Goal: Find specific page/section: Find specific page/section

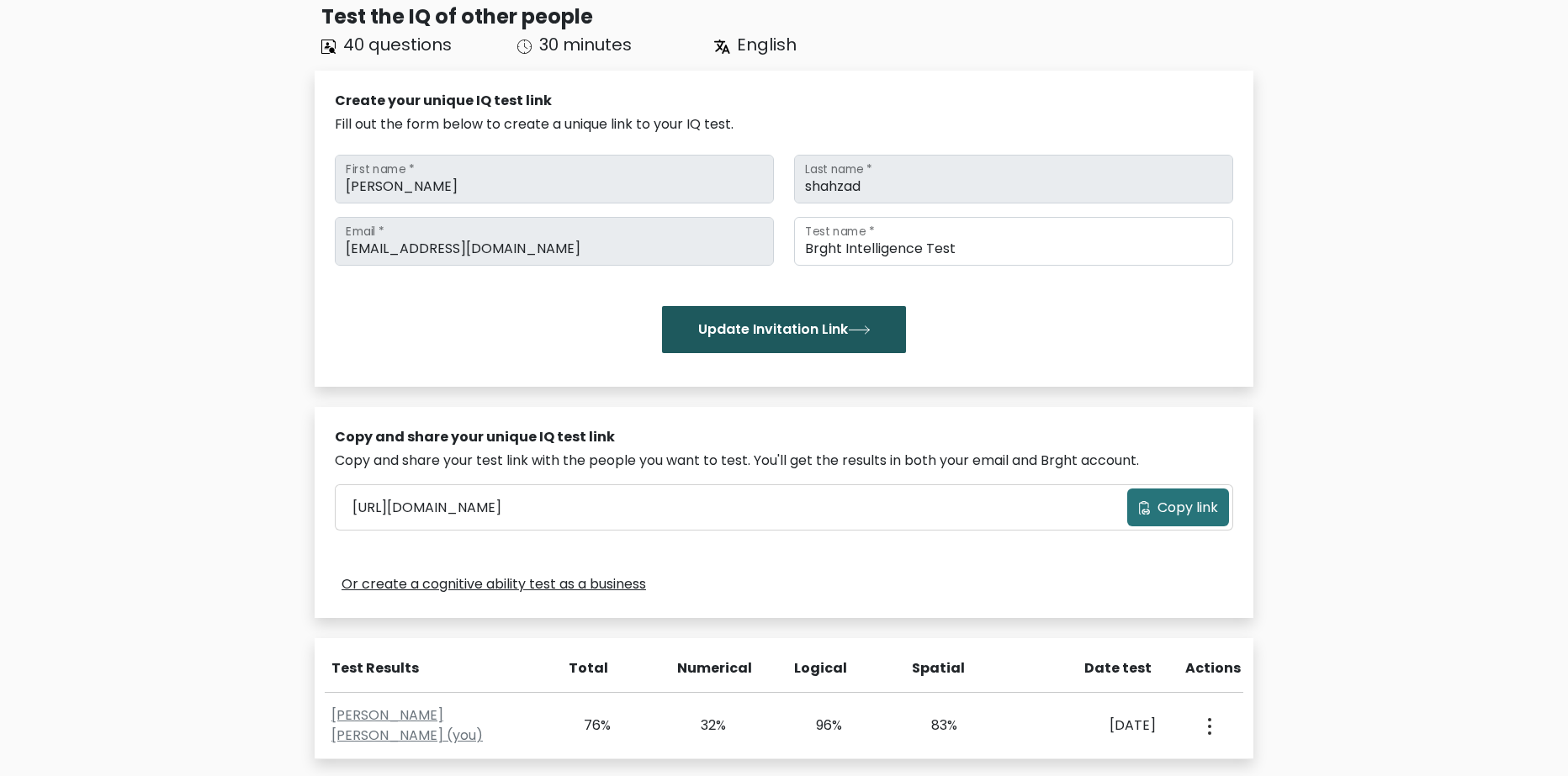
scroll to position [168, 0]
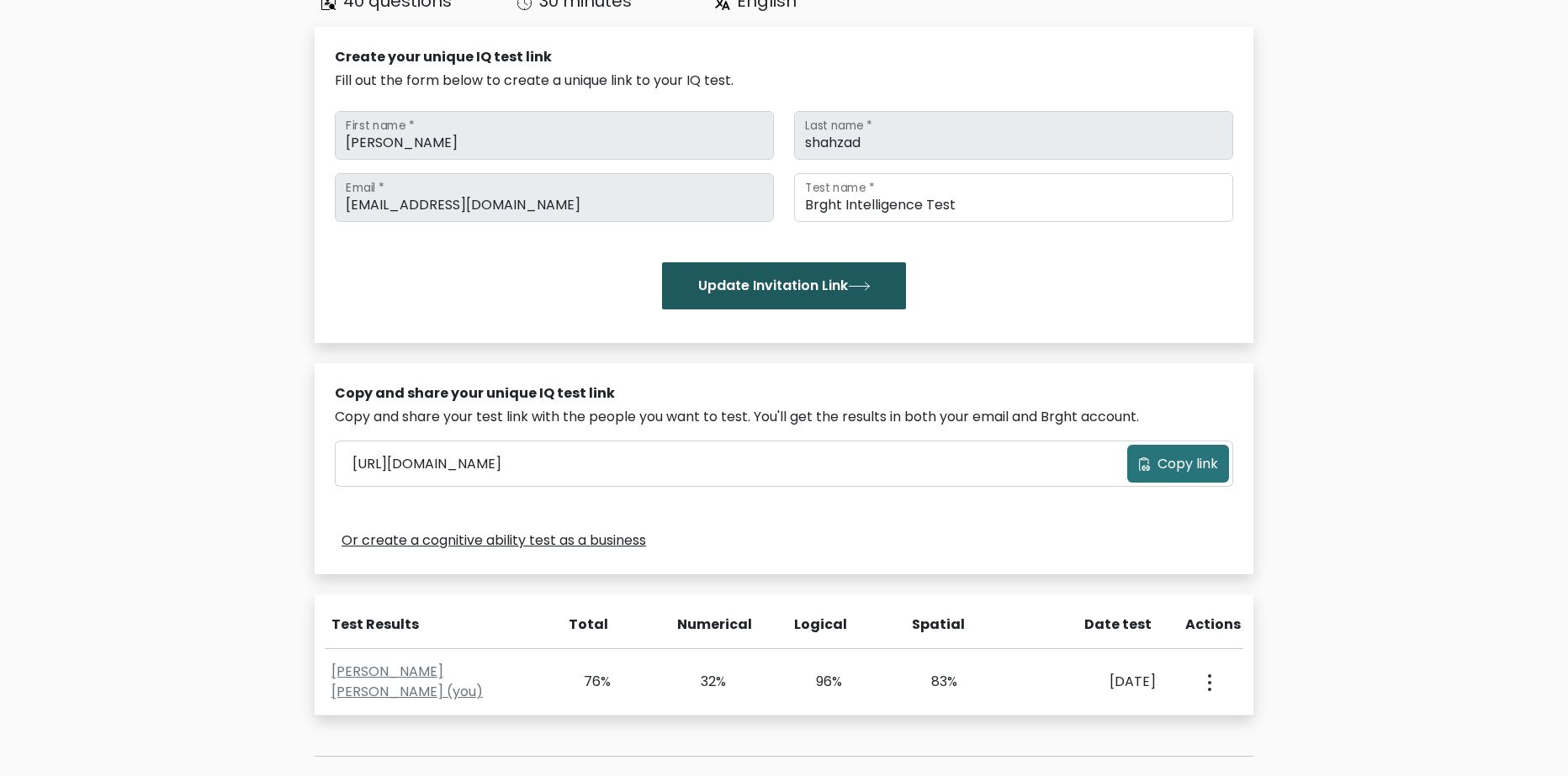
click at [777, 289] on button "Update Invitation Link" at bounding box center [784, 285] width 244 height 47
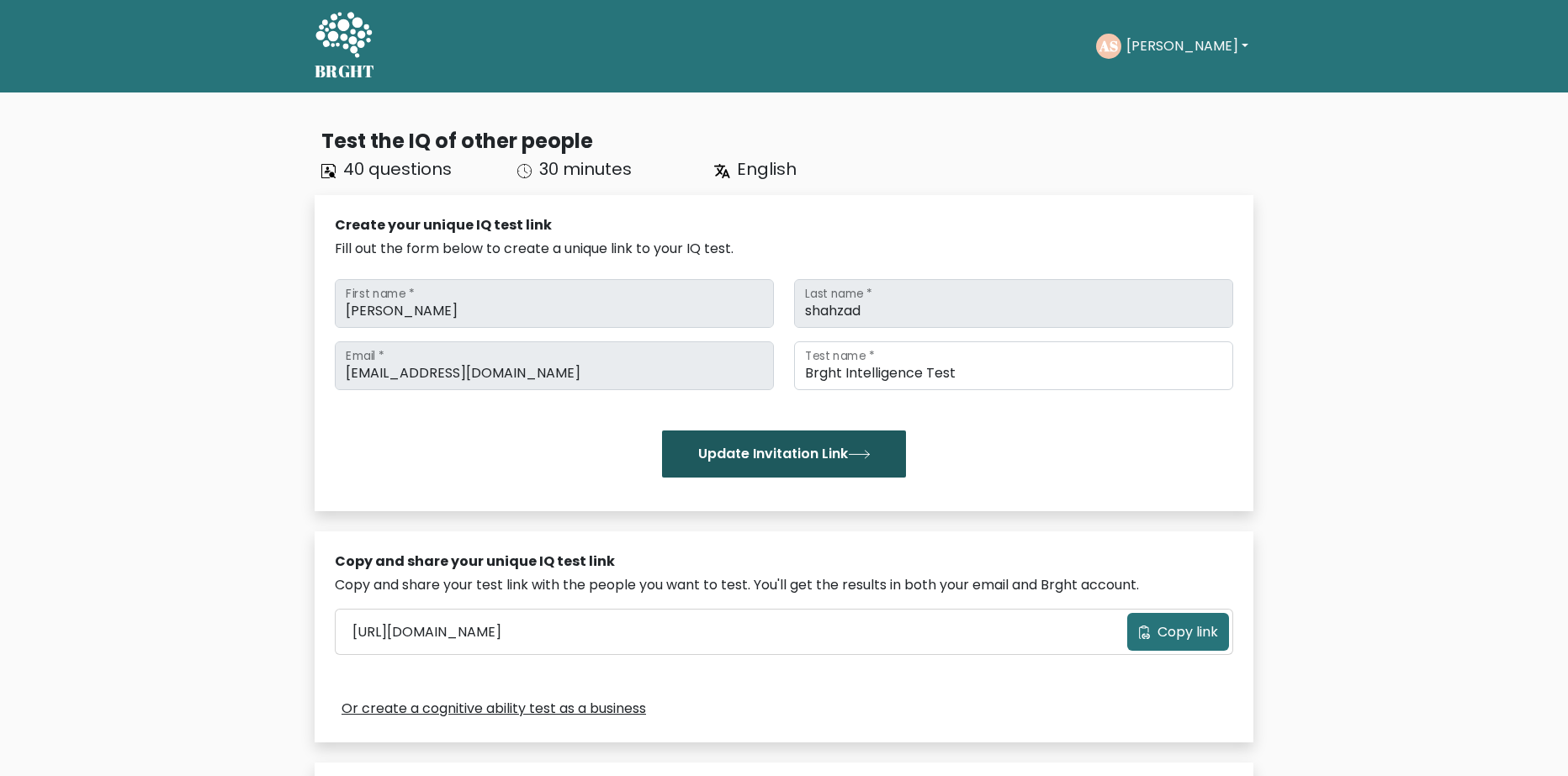
click at [769, 443] on button "Update Invitation Link" at bounding box center [784, 454] width 244 height 47
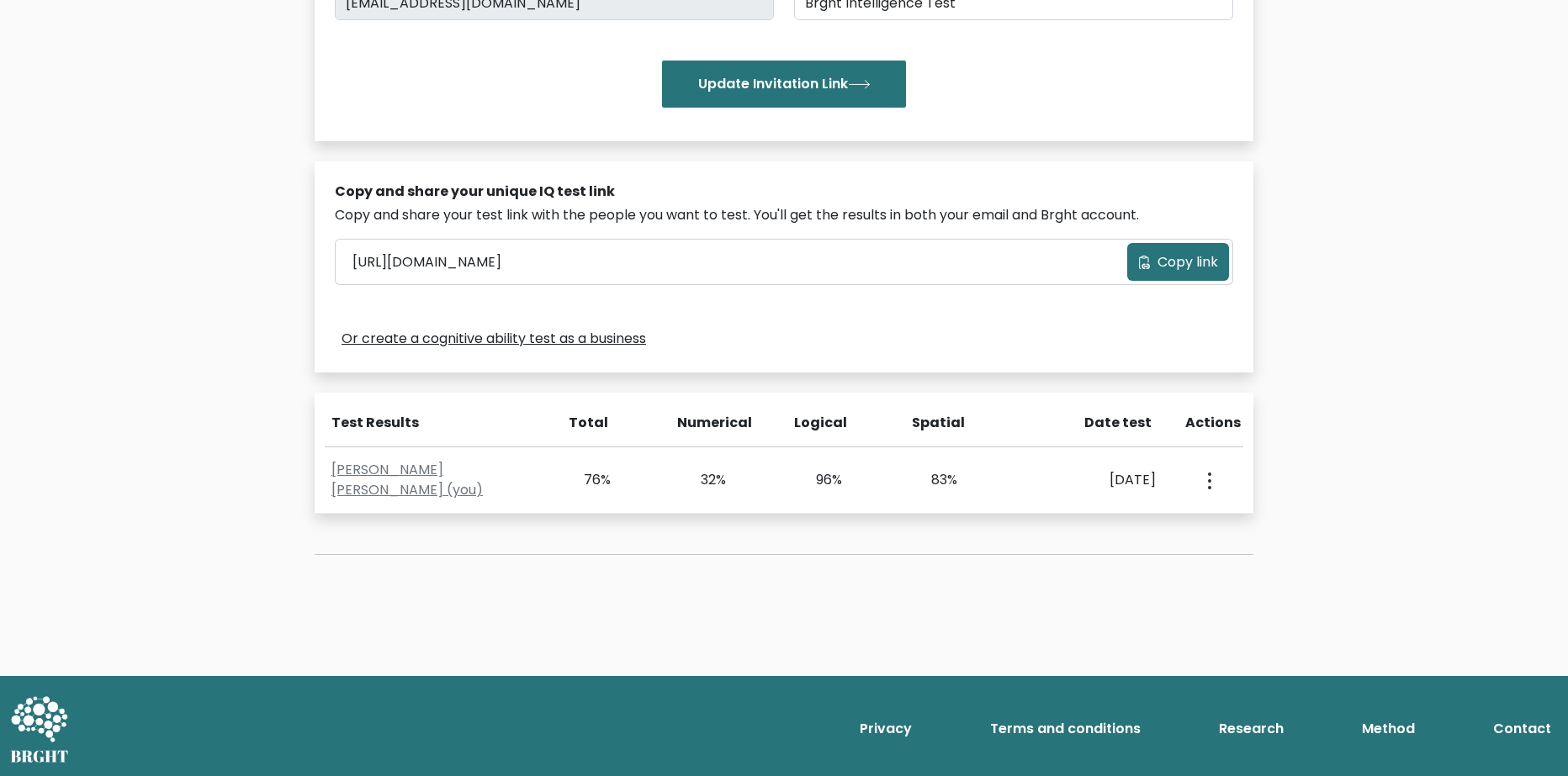
scroll to position [373, 0]
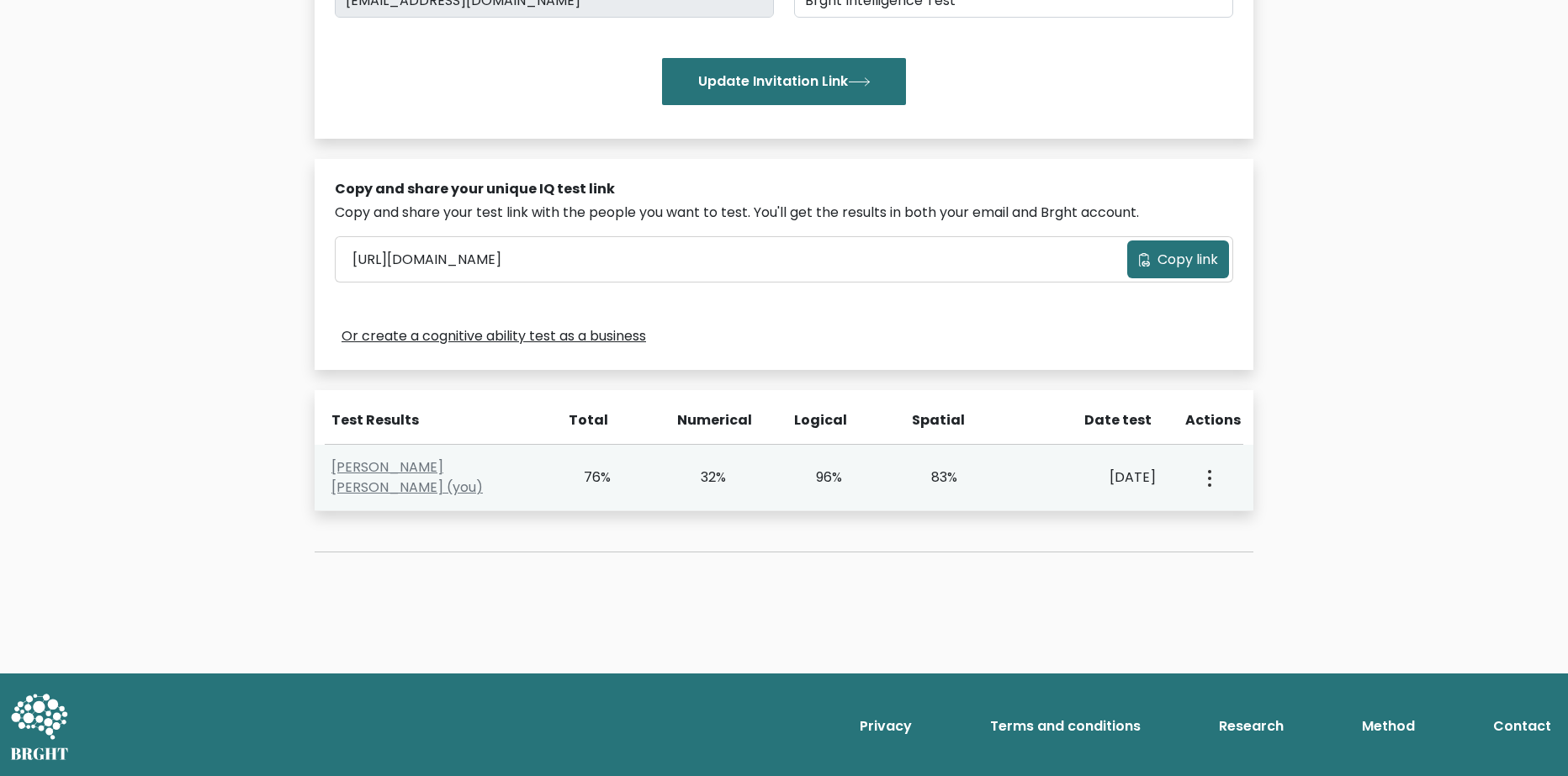
click at [1204, 478] on button "button" at bounding box center [1209, 478] width 14 height 52
click at [1246, 534] on link "View Profile" at bounding box center [1269, 526] width 133 height 27
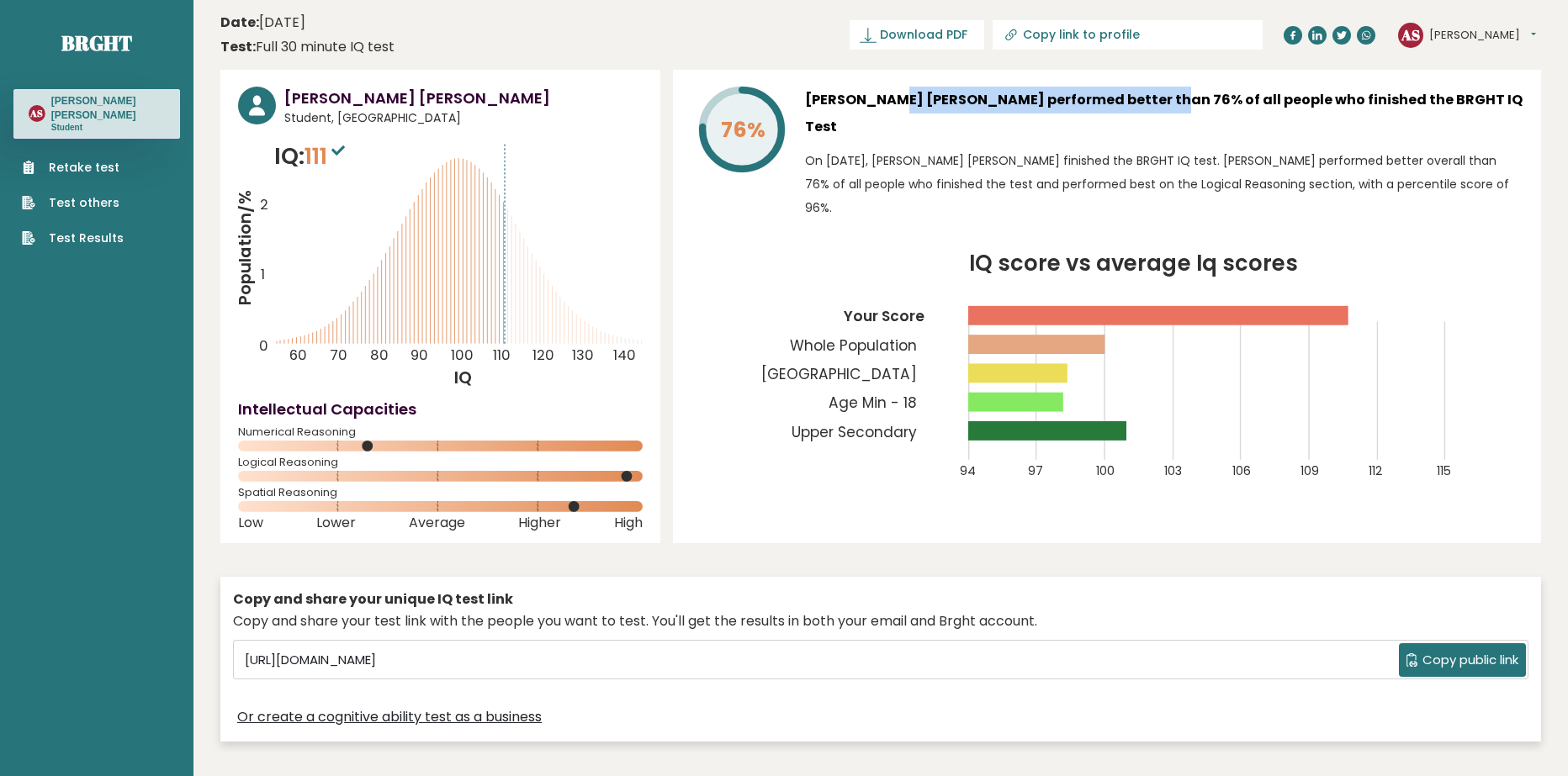
drag, startPoint x: 843, startPoint y: 95, endPoint x: 1099, endPoint y: 99, distance: 256.0
click at [1094, 99] on h3 "Abdul Hanan Shahzad performed better than 76% of all people who finished the BR…" at bounding box center [1165, 113] width 719 height 54
click at [1099, 99] on h3 "Abdul Hanan Shahzad performed better than 76% of all people who finished the BR…" at bounding box center [1165, 113] width 719 height 54
